Goal: Task Accomplishment & Management: Manage account settings

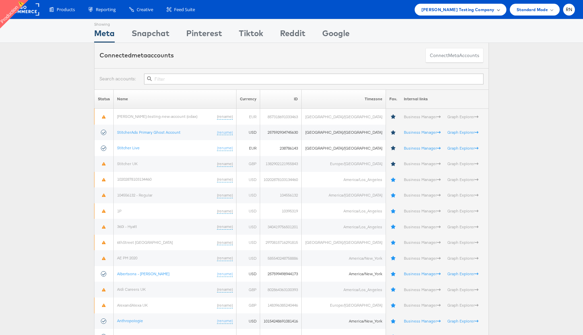
click at [464, 6] on span "[PERSON_NAME] Testing Company" at bounding box center [458, 9] width 73 height 7
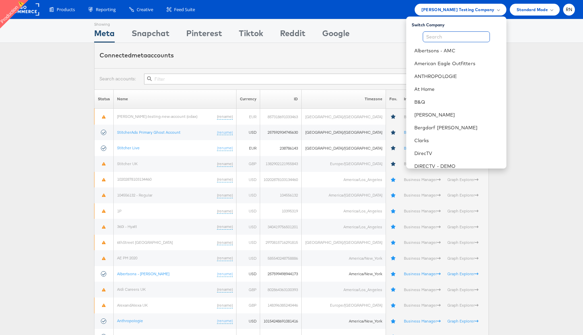
click at [437, 39] on input "text" at bounding box center [456, 36] width 67 height 11
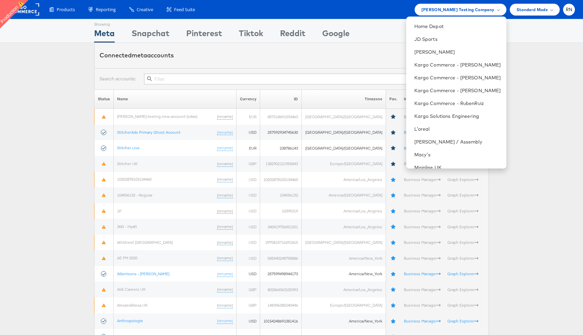
scroll to position [441, 0]
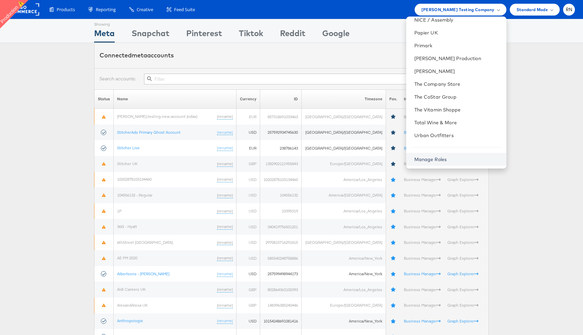
click at [437, 158] on link "Manage Roles" at bounding box center [431, 159] width 33 height 6
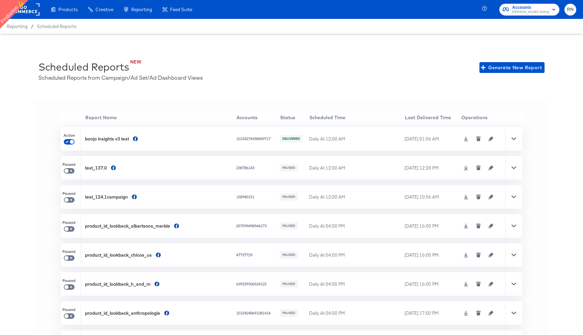
click at [29, 7] on rect at bounding box center [23, 9] width 31 height 12
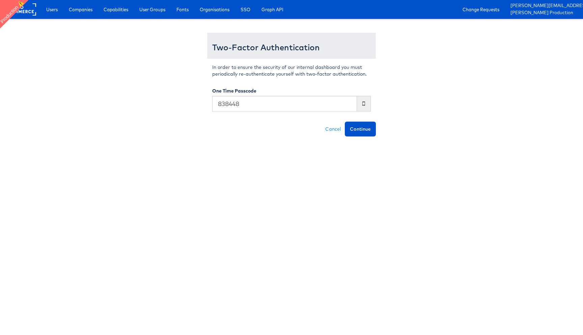
type input "838448"
click at [345, 122] on button "Continue" at bounding box center [360, 129] width 31 height 15
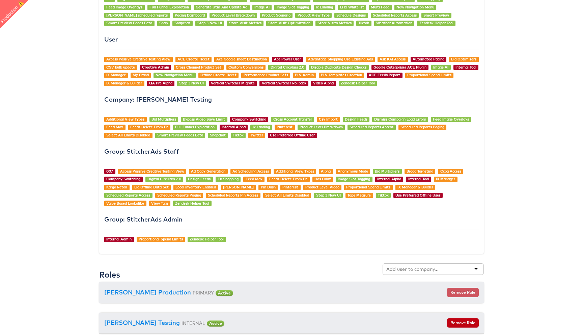
scroll to position [621, 0]
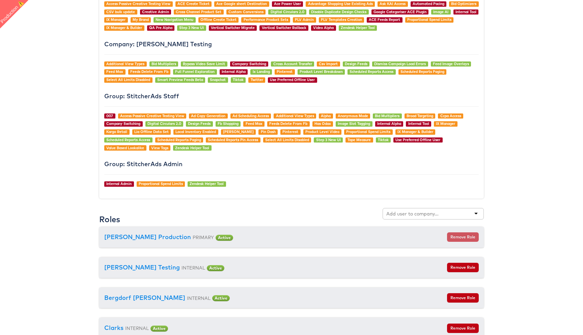
click at [415, 213] on input "text" at bounding box center [413, 213] width 53 height 7
type input "ay"
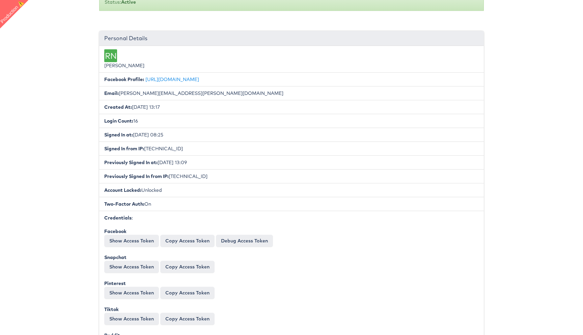
scroll to position [0, 0]
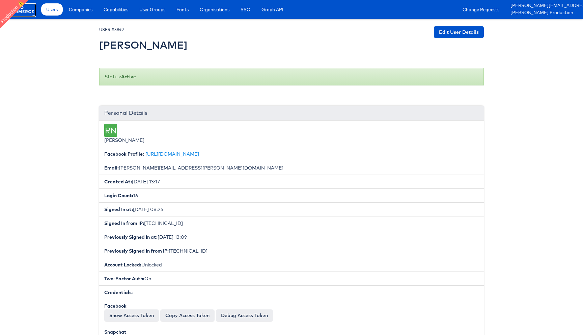
click at [25, 9] on rect at bounding box center [20, 9] width 31 height 12
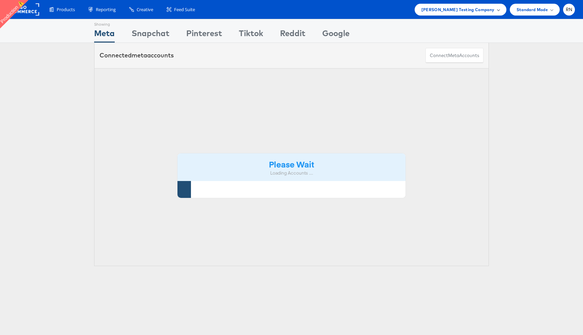
click at [485, 6] on span "[PERSON_NAME] Testing Company" at bounding box center [458, 9] width 73 height 7
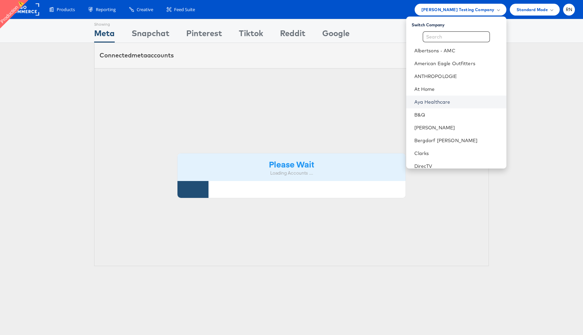
click at [429, 101] on link "Aya Healthcare" at bounding box center [458, 102] width 87 height 7
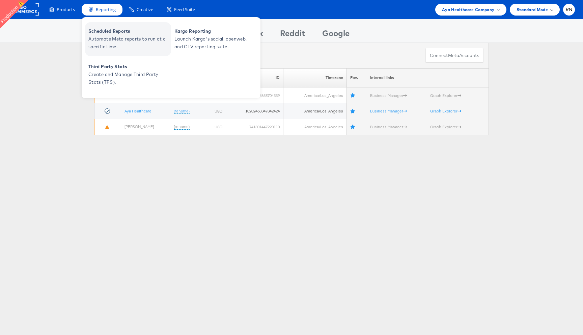
click at [111, 37] on span "Automate Meta reports to run at a specific time." at bounding box center [128, 43] width 81 height 16
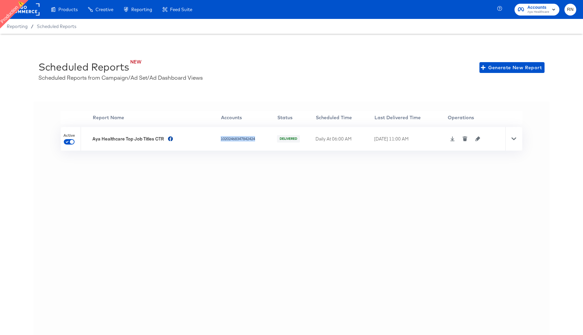
click at [480, 138] on icon "button" at bounding box center [478, 138] width 5 height 5
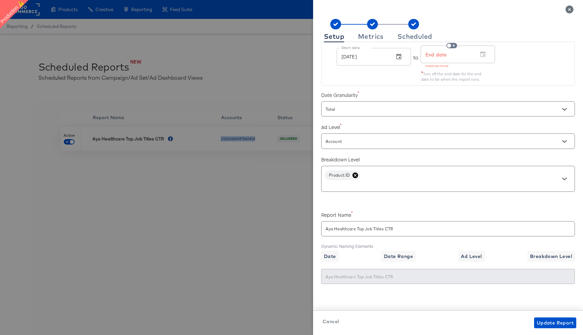
scroll to position [106, 0]
click at [316, 279] on div "Setup Metrics Scheduled Accounts Accounts Aya Healthcare Date Range Setting Rol…" at bounding box center [448, 173] width 270 height 324
click at [380, 37] on div "Metrics" at bounding box center [371, 36] width 26 height 5
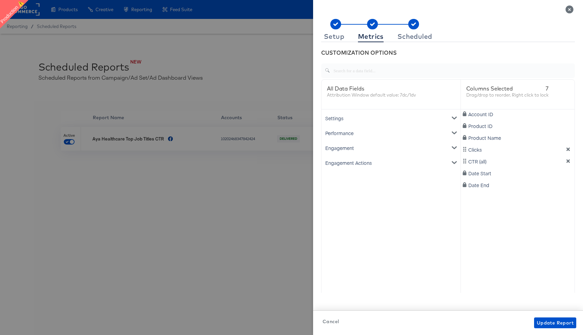
click at [569, 11] on icon "Close" at bounding box center [570, 9] width 8 height 8
